Goal: Navigation & Orientation: Find specific page/section

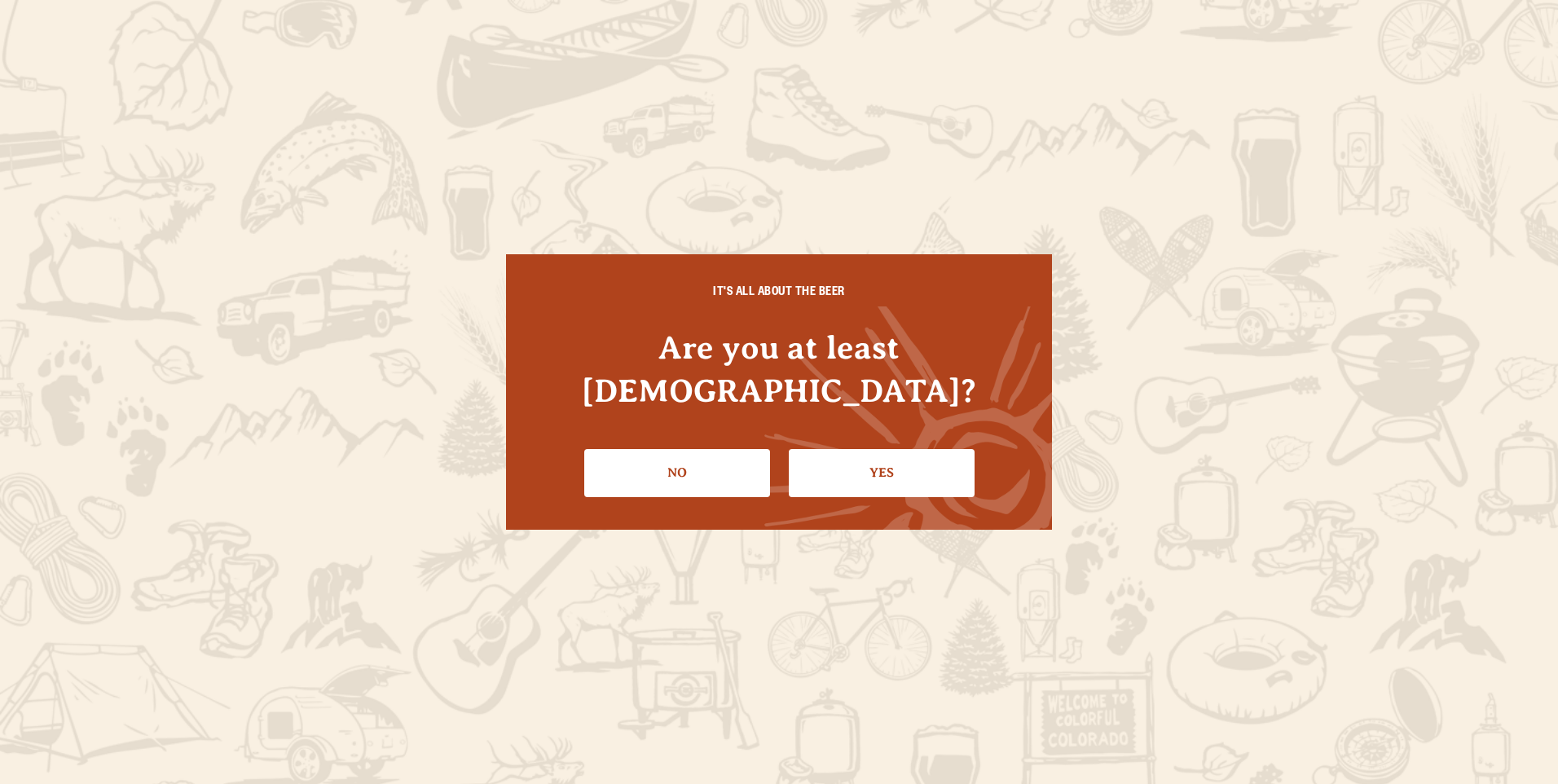
click at [844, 457] on link "Yes" at bounding box center [882, 472] width 186 height 47
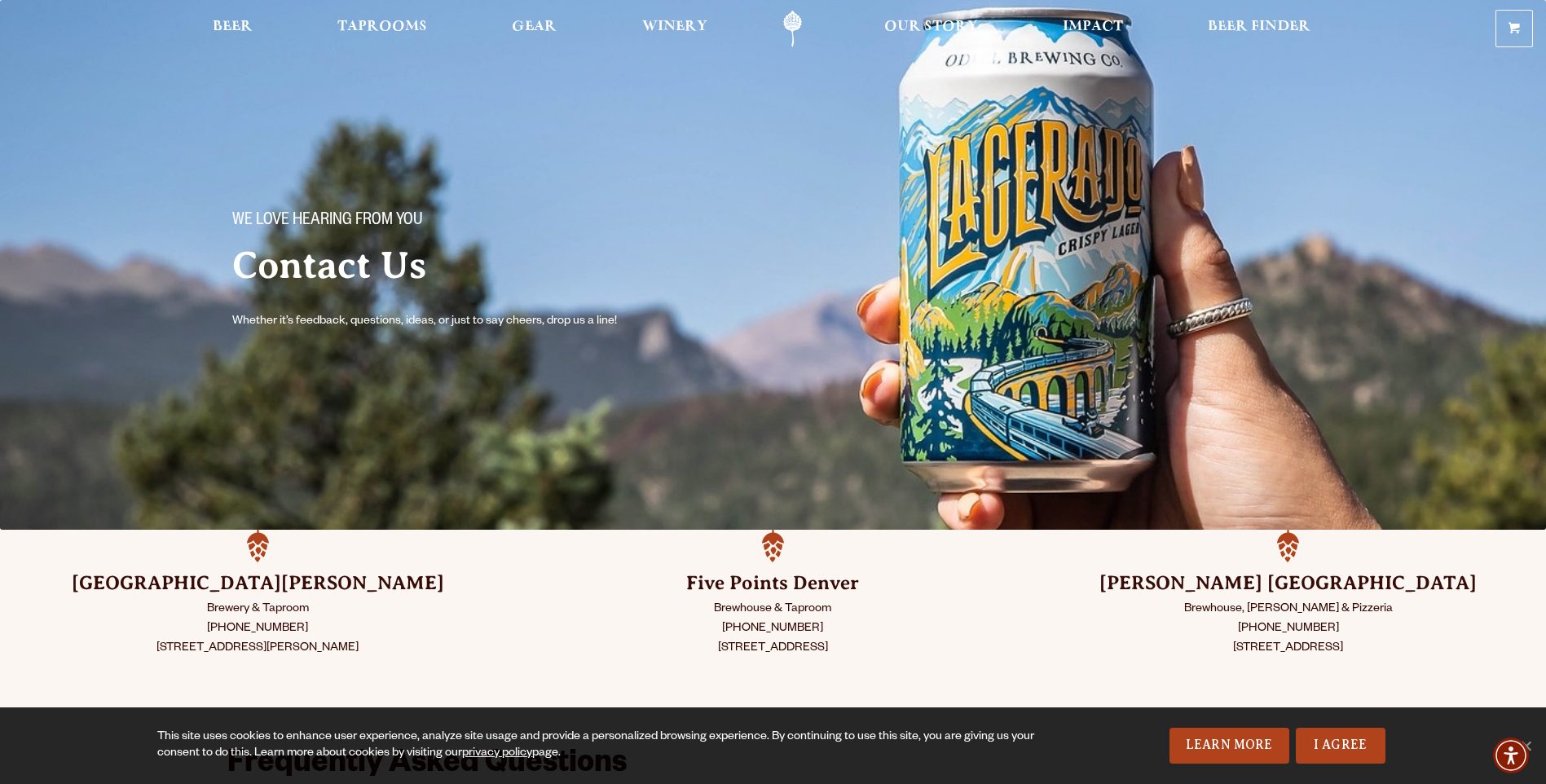
click at [782, 586] on h3 "Five Points Denver" at bounding box center [772, 583] width 433 height 26
click at [393, 12] on link "Taprooms" at bounding box center [382, 28] width 111 height 37
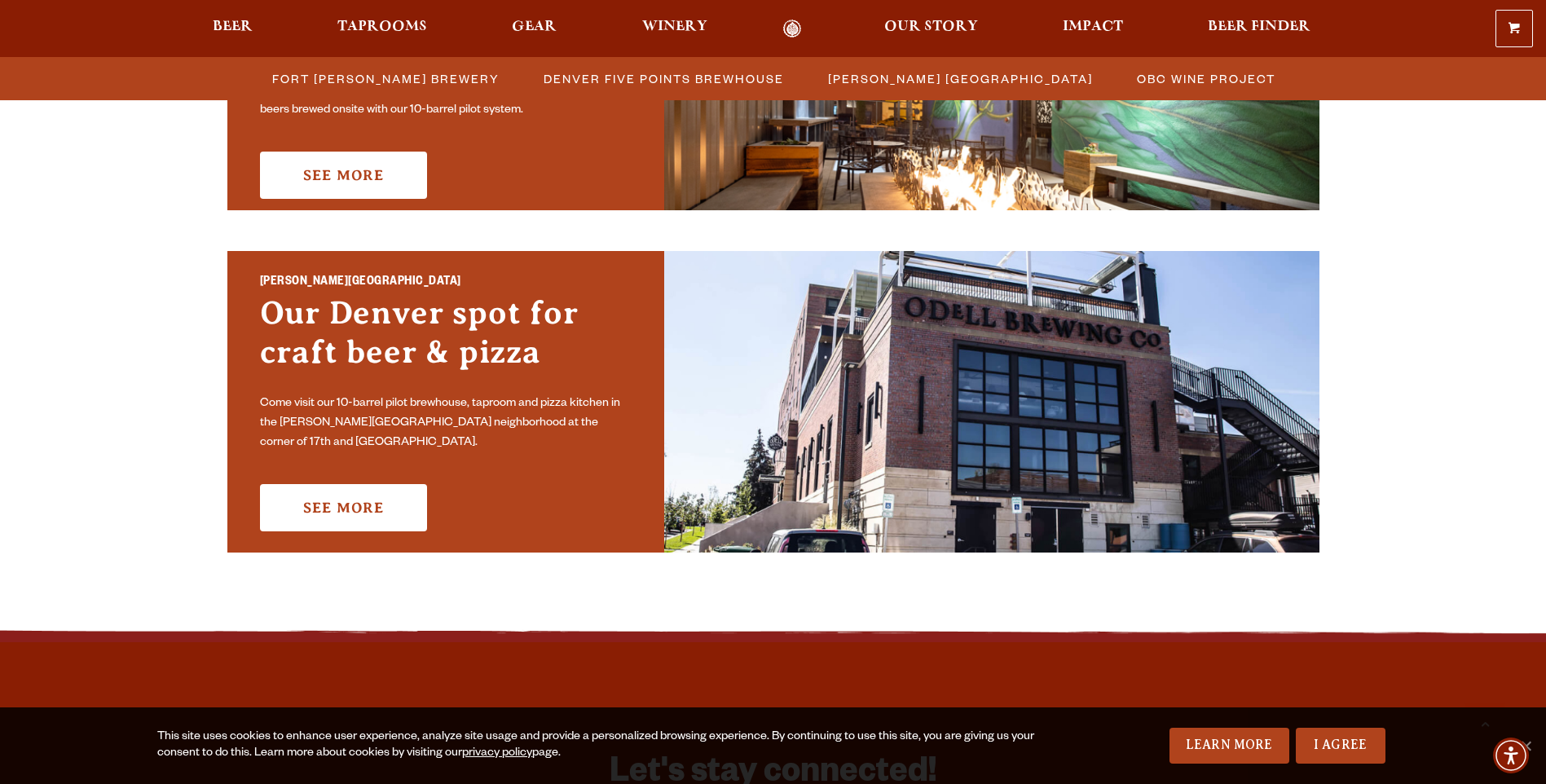
scroll to position [815, 0]
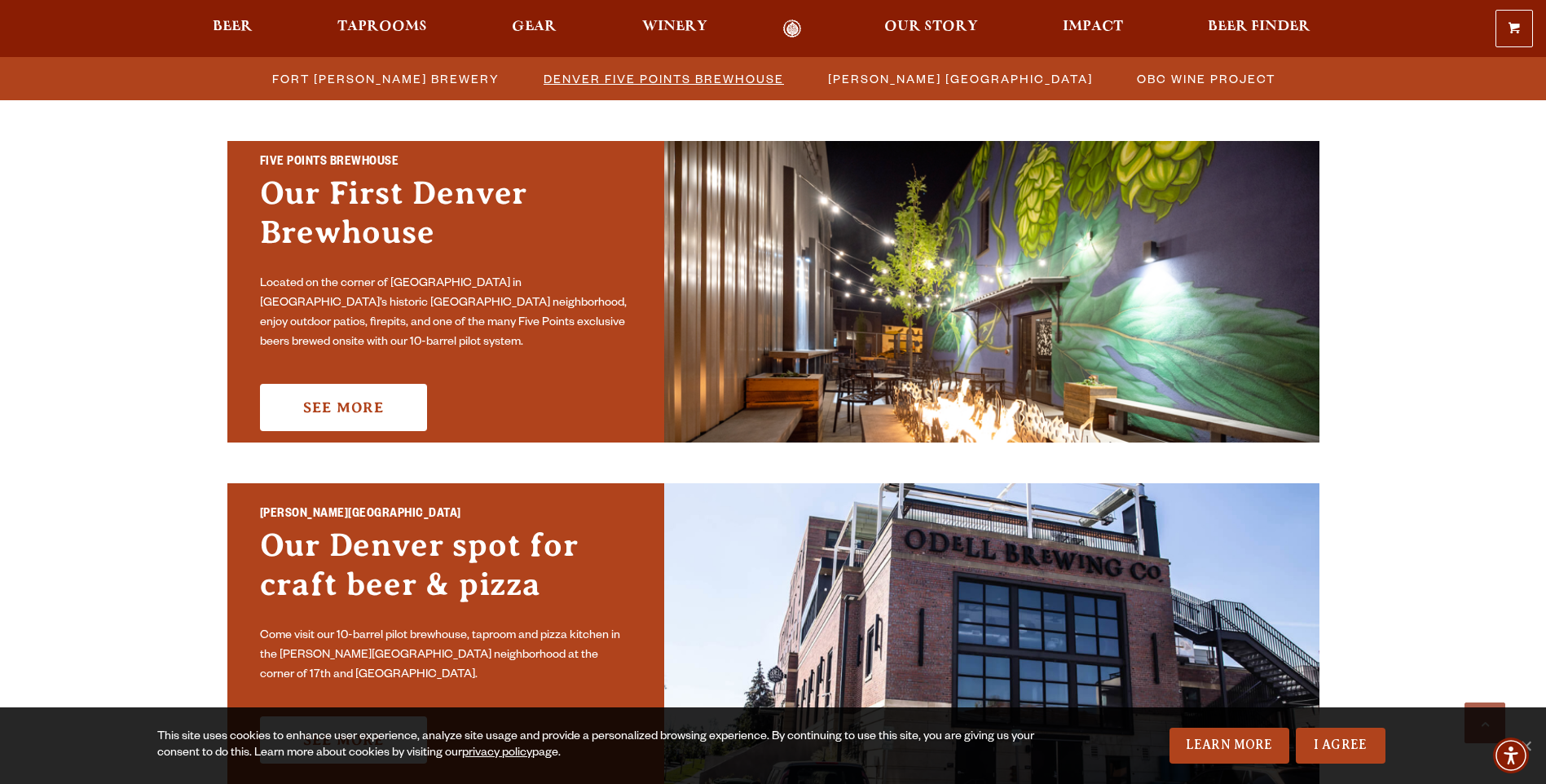
click at [663, 83] on span "Denver Five Points Brewhouse" at bounding box center [664, 78] width 240 height 23
